Goal: Task Accomplishment & Management: Use online tool/utility

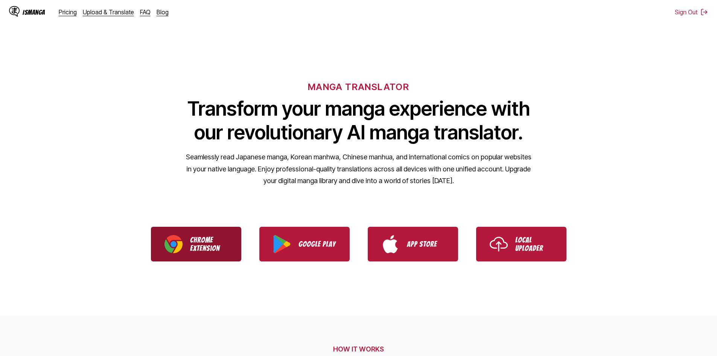
click at [214, 253] on link "Chrome Extension" at bounding box center [196, 244] width 90 height 35
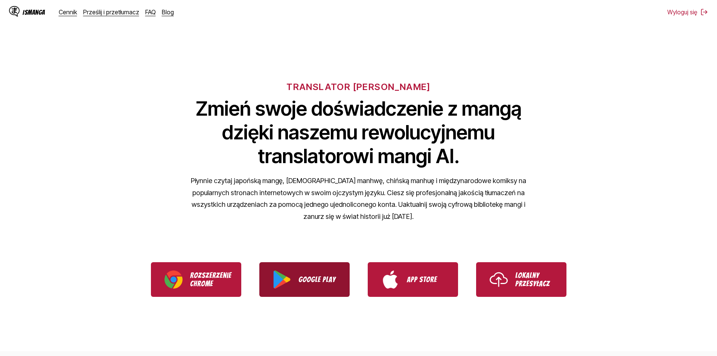
click at [296, 275] on link "Google Play" at bounding box center [304, 279] width 90 height 35
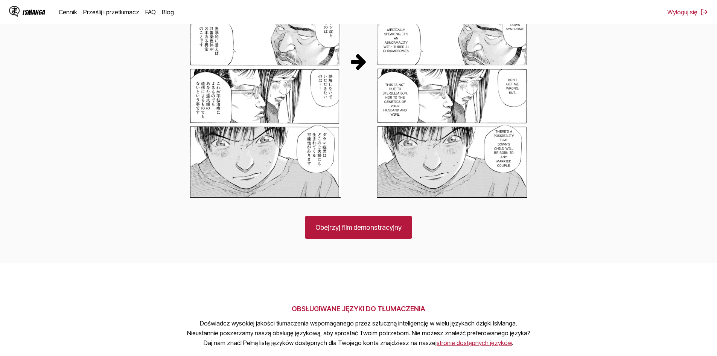
scroll to position [261, 0]
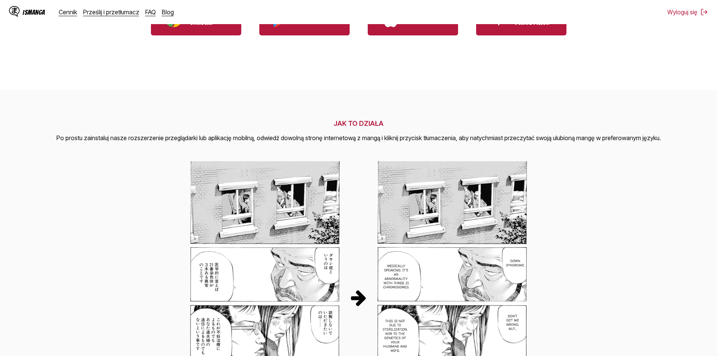
click at [31, 9] on div "IsManga" at bounding box center [34, 12] width 23 height 7
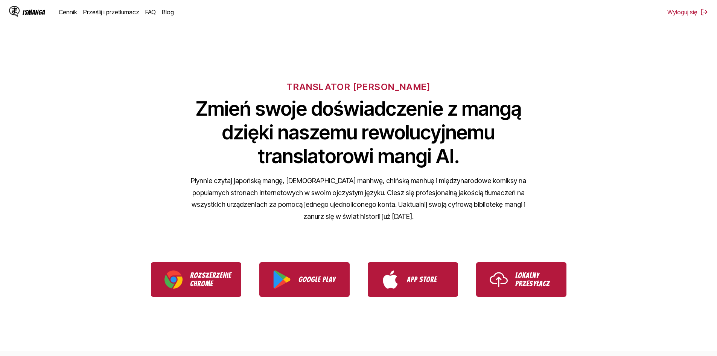
click at [30, 10] on div "IsManga" at bounding box center [34, 12] width 23 height 7
click at [94, 15] on link "Prześlij i przetłumacz" at bounding box center [111, 12] width 56 height 8
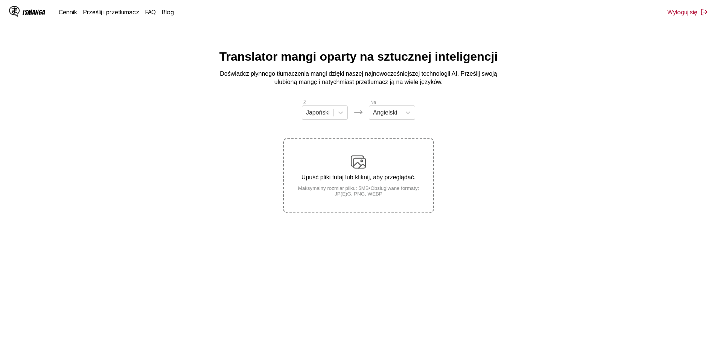
click at [347, 183] on div "Upuść pliki tutaj lub kliknij, aby przeglądać. Maksymalny rozmiar pliku: 5MB • …" at bounding box center [358, 175] width 149 height 42
click at [0, 0] on input "Upuść pliki tutaj lub kliknij, aby przeglądać. Maksymalny rozmiar pliku: 5MB • …" at bounding box center [0, 0] width 0 height 0
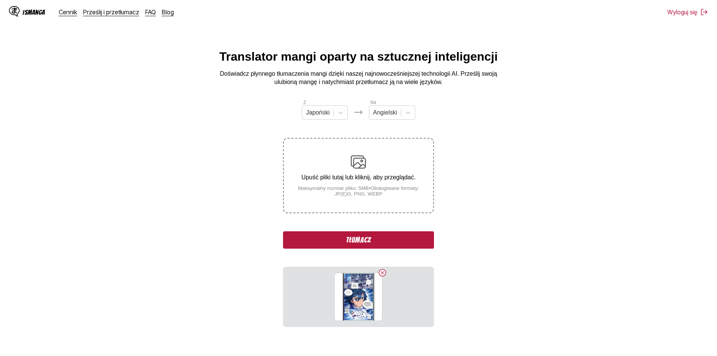
click at [359, 236] on button "Tłumacz" at bounding box center [358, 239] width 151 height 17
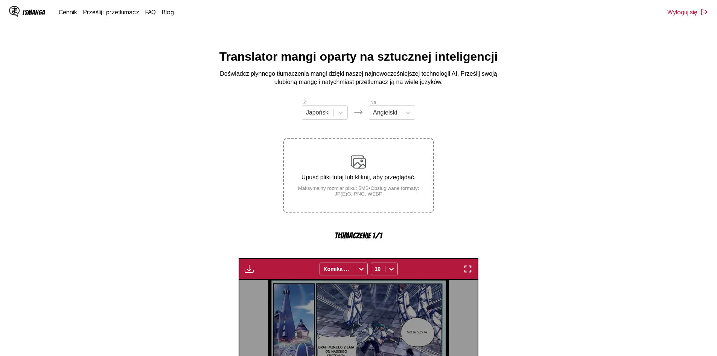
scroll to position [201, 0]
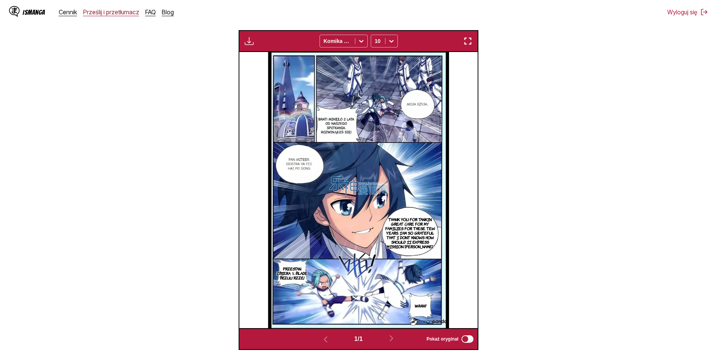
click at [113, 15] on link "Prześlij i przetłumacz" at bounding box center [111, 12] width 56 height 8
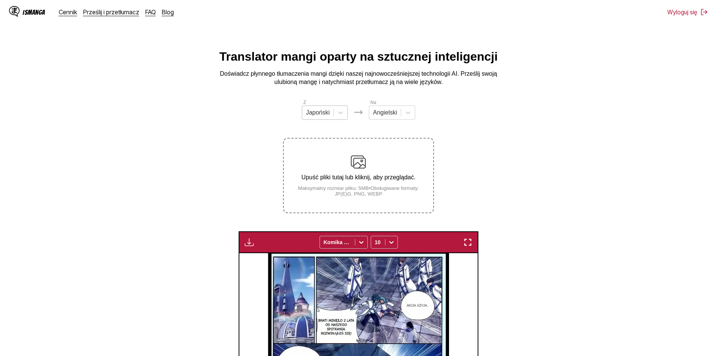
click at [331, 114] on div "Japoński" at bounding box center [317, 112] width 31 height 11
click at [324, 175] on div "Angielski" at bounding box center [325, 169] width 46 height 13
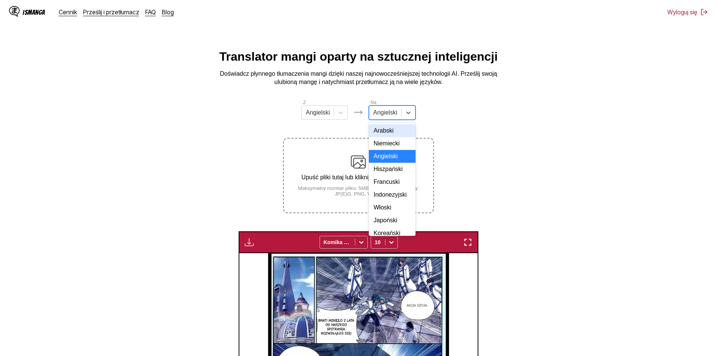
click at [389, 117] on div at bounding box center [385, 112] width 24 height 8
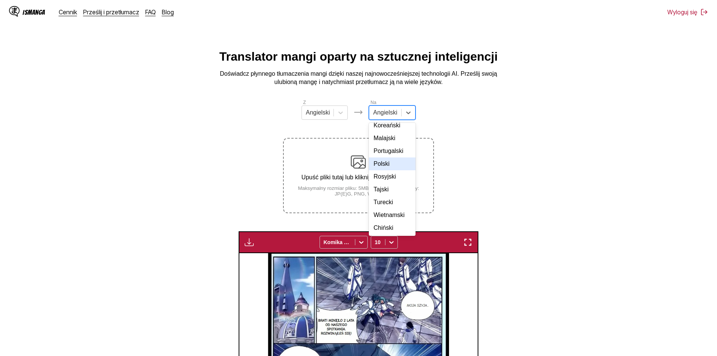
click at [382, 170] on div "Polski" at bounding box center [392, 163] width 46 height 13
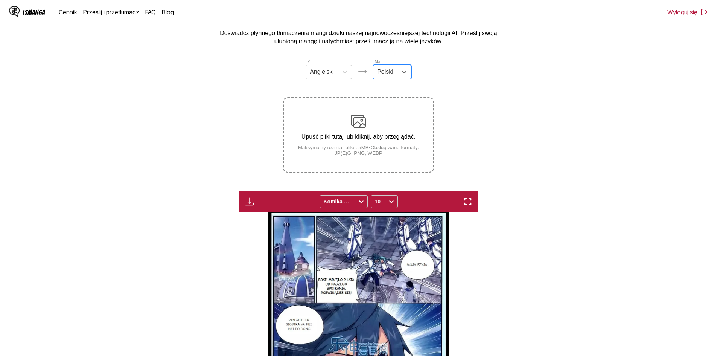
scroll to position [38, 0]
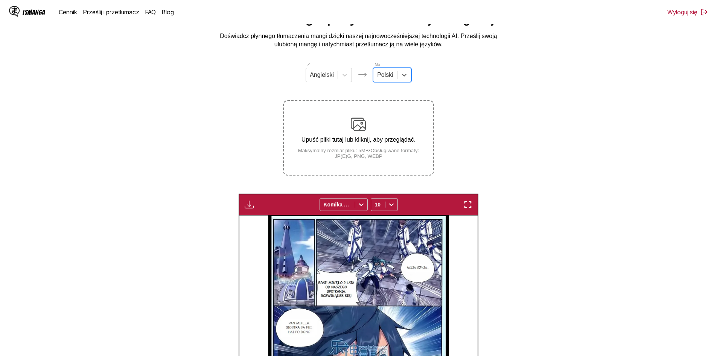
click at [362, 153] on small "Maksymalny rozmiar pliku: 5MB • Obsługiwane formaty: JP(E)G, PNG, WEBP" at bounding box center [358, 152] width 149 height 11
click at [0, 0] on input "Upuść pliki tutaj lub kliknij, aby przeglądać. Maksymalny rozmiar pliku: 5MB • …" at bounding box center [0, 0] width 0 height 0
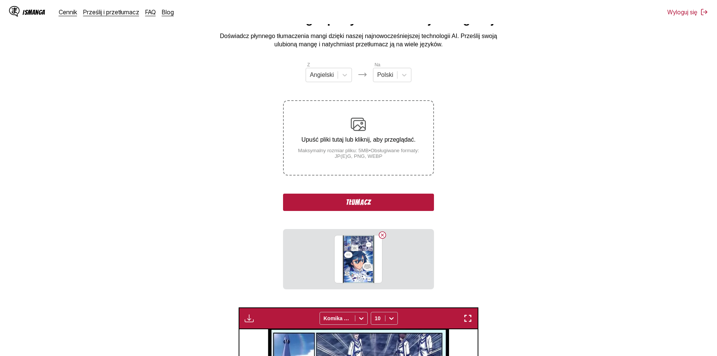
click at [341, 202] on button "Tłumacz" at bounding box center [358, 201] width 151 height 17
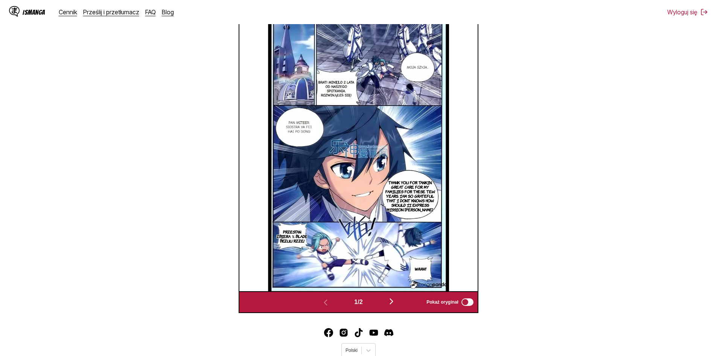
scroll to position [266, 0]
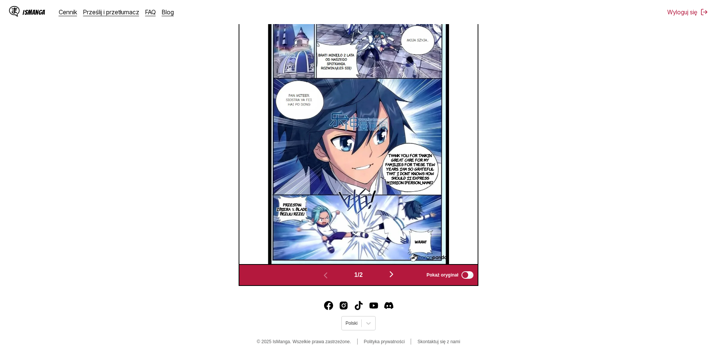
click at [388, 272] on button "button" at bounding box center [391, 274] width 45 height 11
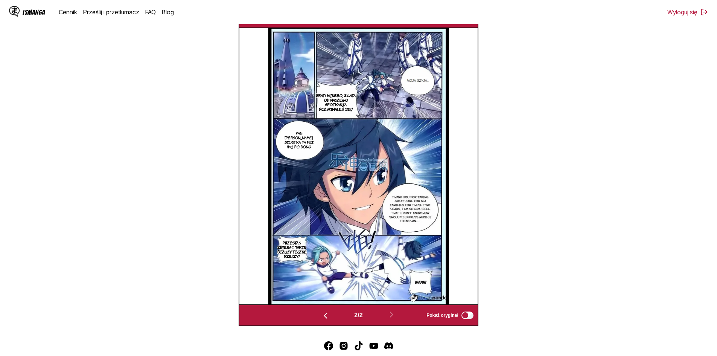
scroll to position [226, 0]
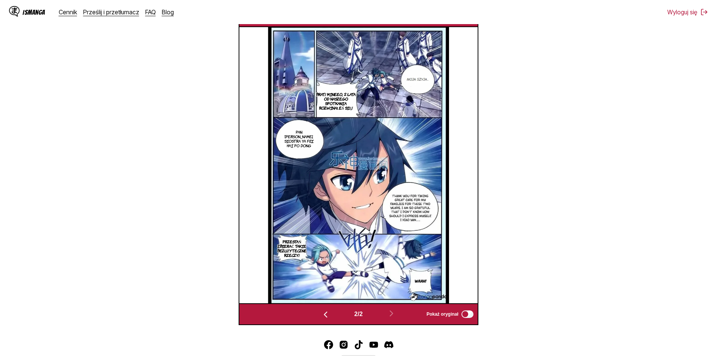
click at [460, 313] on label "Pokaż oryginał" at bounding box center [450, 314] width 48 height 10
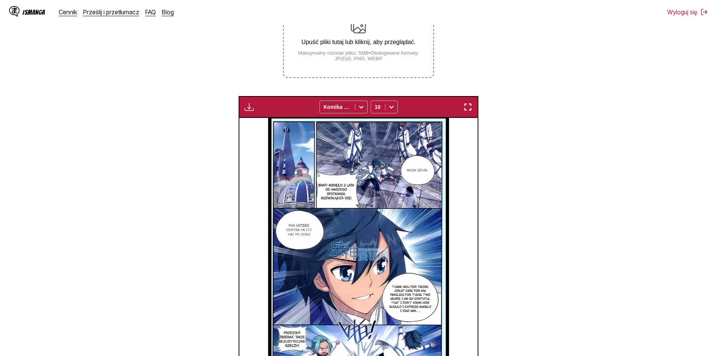
scroll to position [0, 0]
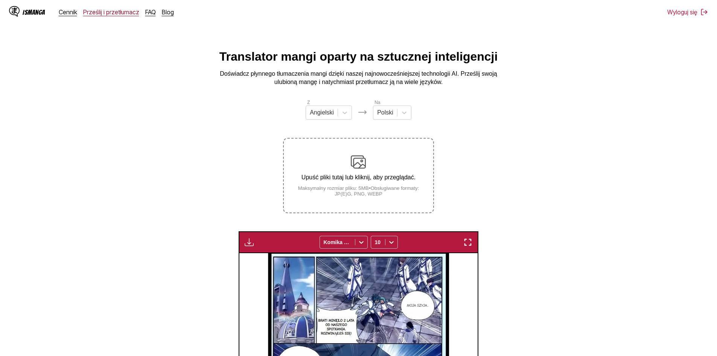
click at [92, 15] on link "Prześlij i przetłumacz" at bounding box center [111, 12] width 56 height 8
click at [90, 12] on link "Prześlij i przetłumacz" at bounding box center [111, 12] width 56 height 8
click at [103, 14] on link "Prześlij i przetłumacz" at bounding box center [111, 12] width 56 height 8
click at [64, 13] on link "Cennik" at bounding box center [68, 12] width 18 height 8
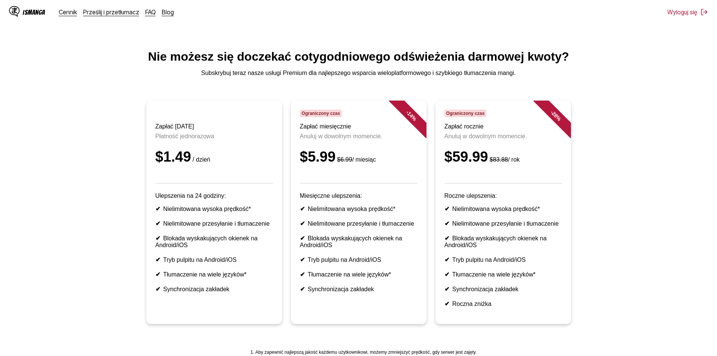
click at [96, 13] on link "Prześlij i przetłumacz" at bounding box center [111, 12] width 56 height 8
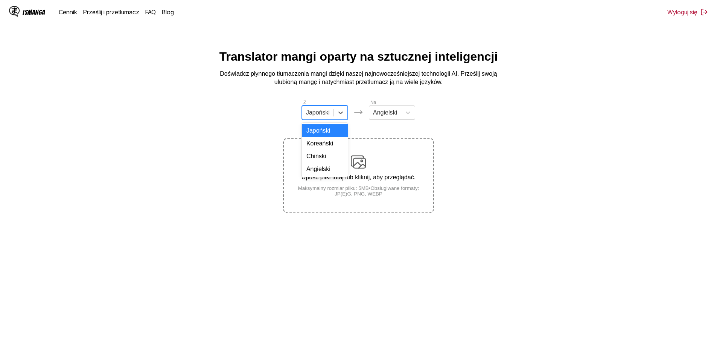
click at [327, 117] on div at bounding box center [318, 112] width 24 height 8
click at [329, 172] on div "Angielski" at bounding box center [325, 169] width 46 height 13
click at [379, 116] on div at bounding box center [385, 112] width 24 height 8
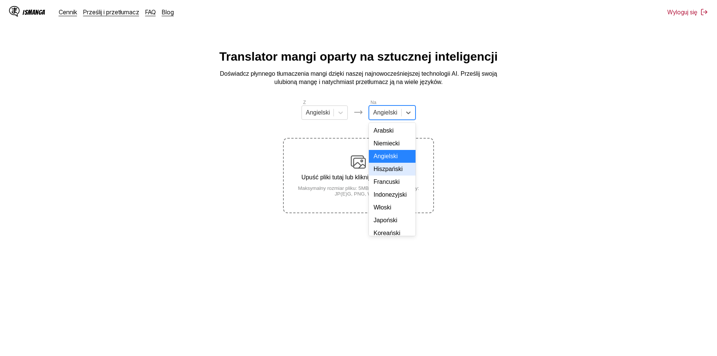
type input "*"
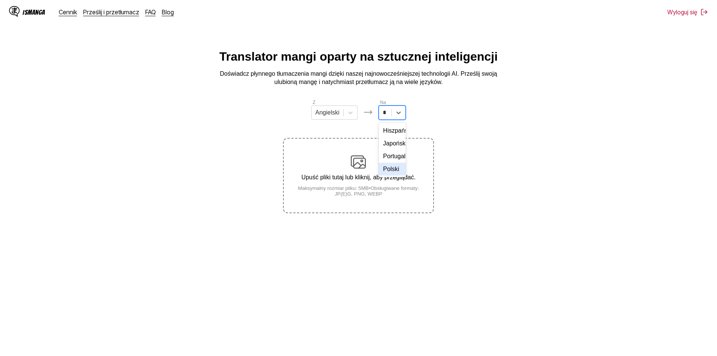
click at [393, 175] on div "Polski" at bounding box center [392, 169] width 27 height 13
click at [355, 190] on small "Maksymalny rozmiar pliku: 5MB • Obsługiwane formaty: JP(E)G, PNG, WEBP" at bounding box center [358, 190] width 149 height 11
click at [0, 0] on input "Upuść pliki tutaj lub kliknij, aby przeglądać. Maksymalny rozmiar pliku: 5MB • …" at bounding box center [0, 0] width 0 height 0
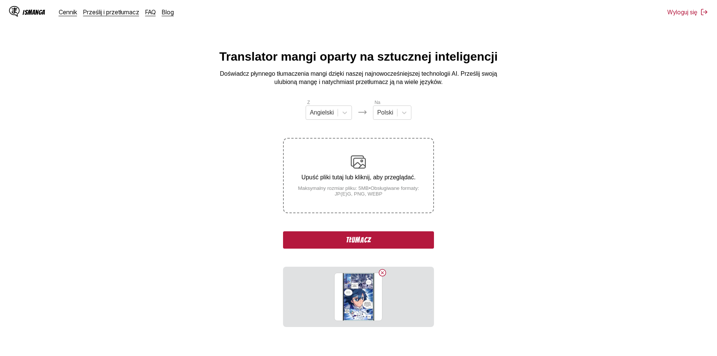
click at [367, 237] on button "Tłumacz" at bounding box center [358, 239] width 151 height 17
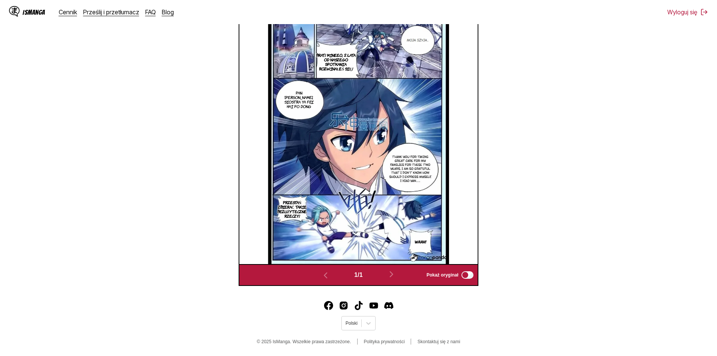
scroll to position [266, 0]
